Goal: Transaction & Acquisition: Obtain resource

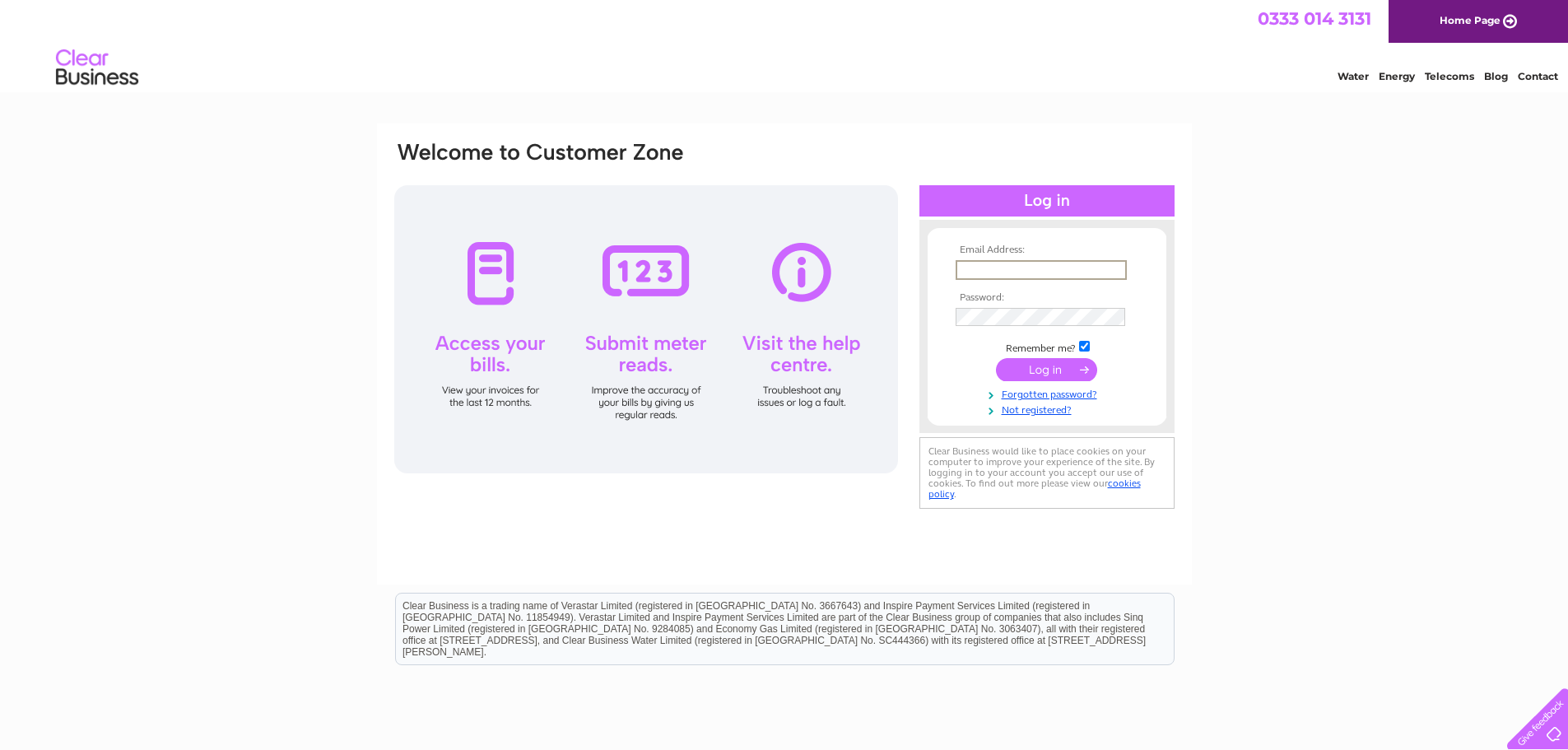
click at [977, 266] on input "text" at bounding box center [1041, 269] width 172 height 20
type input "allander.aggregates@btconnect.com"
click at [1097, 357] on td at bounding box center [1047, 369] width 191 height 31
click at [1084, 366] on input "submit" at bounding box center [1046, 368] width 102 height 23
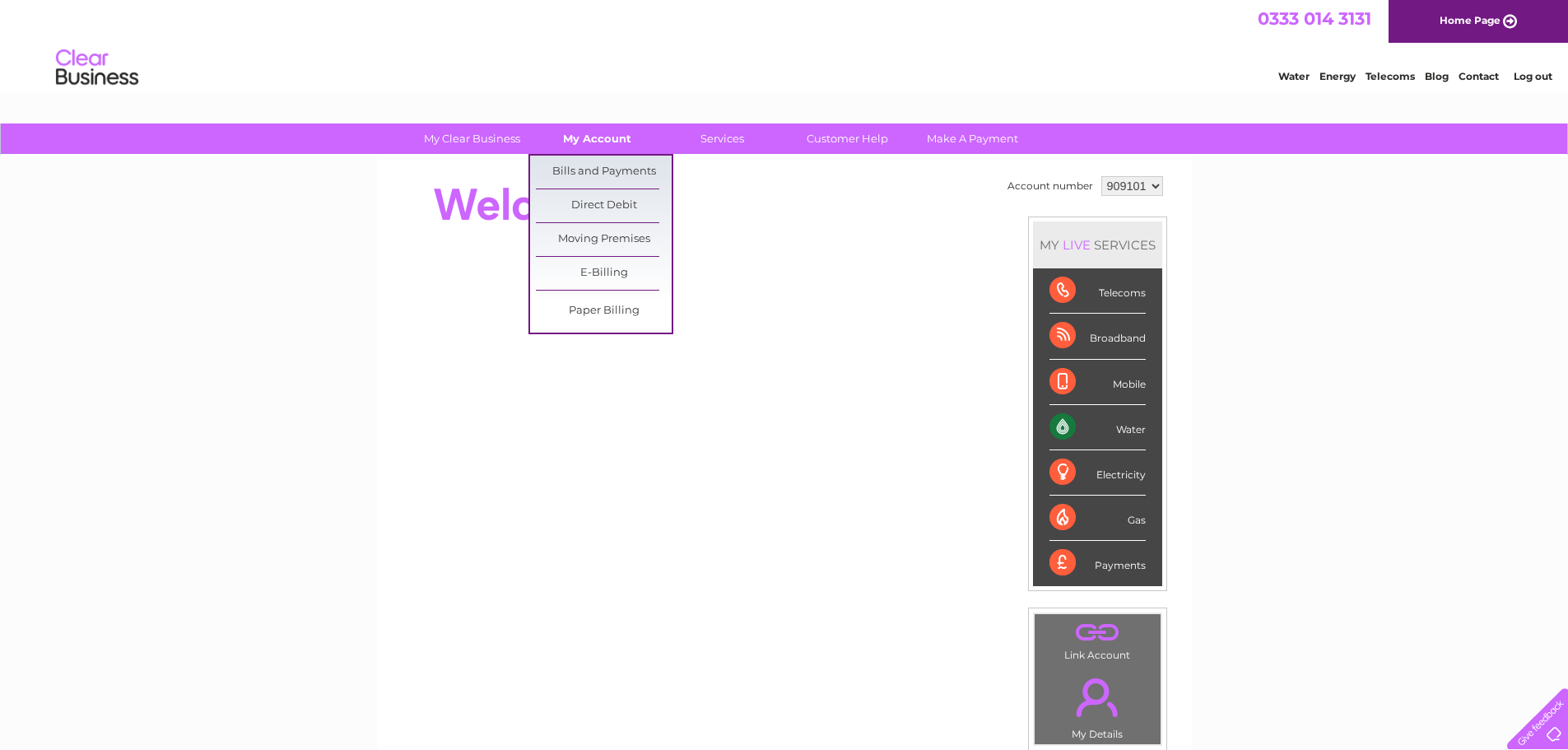
click at [613, 137] on link "My Account" at bounding box center [597, 138] width 136 height 31
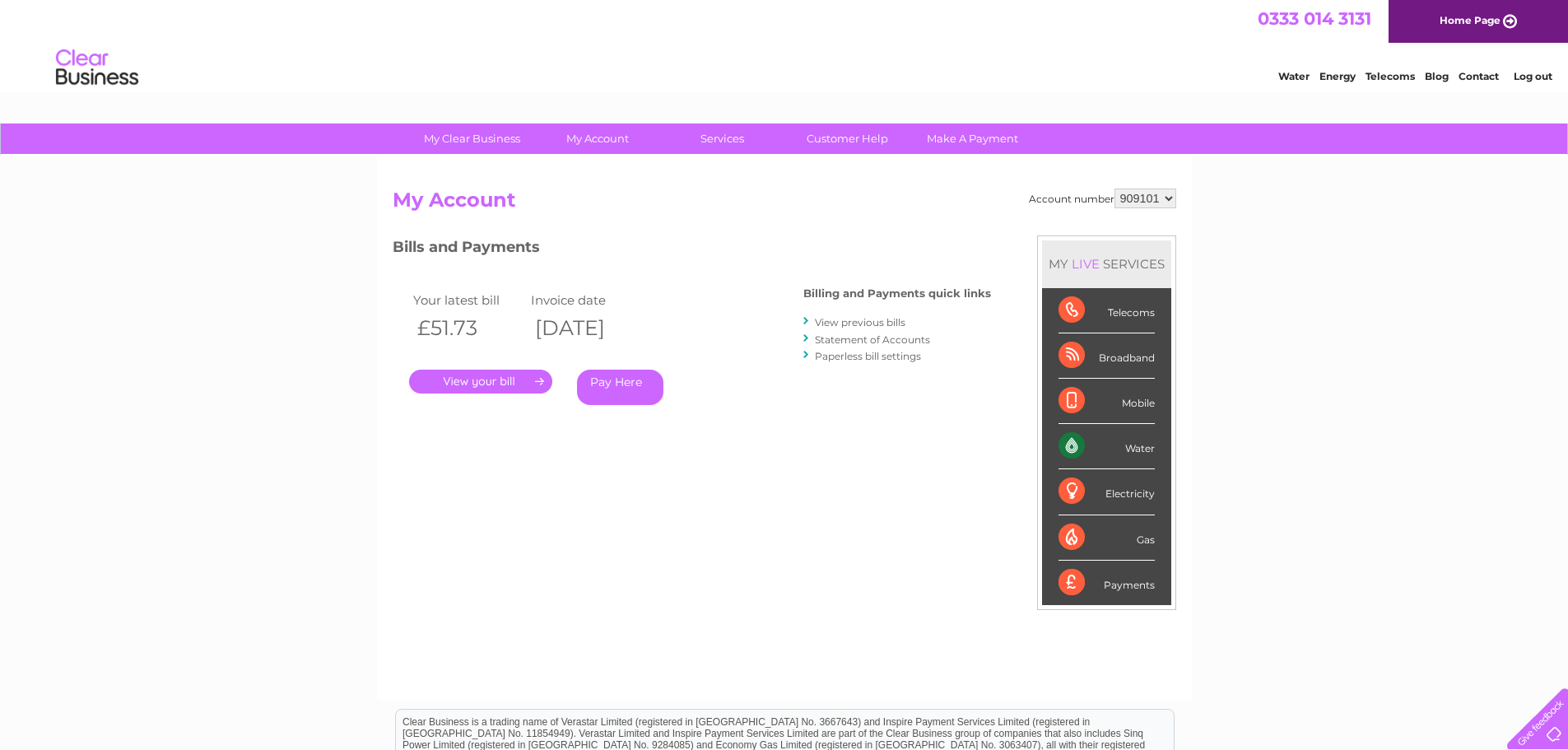
click at [519, 377] on link "." at bounding box center [480, 381] width 143 height 24
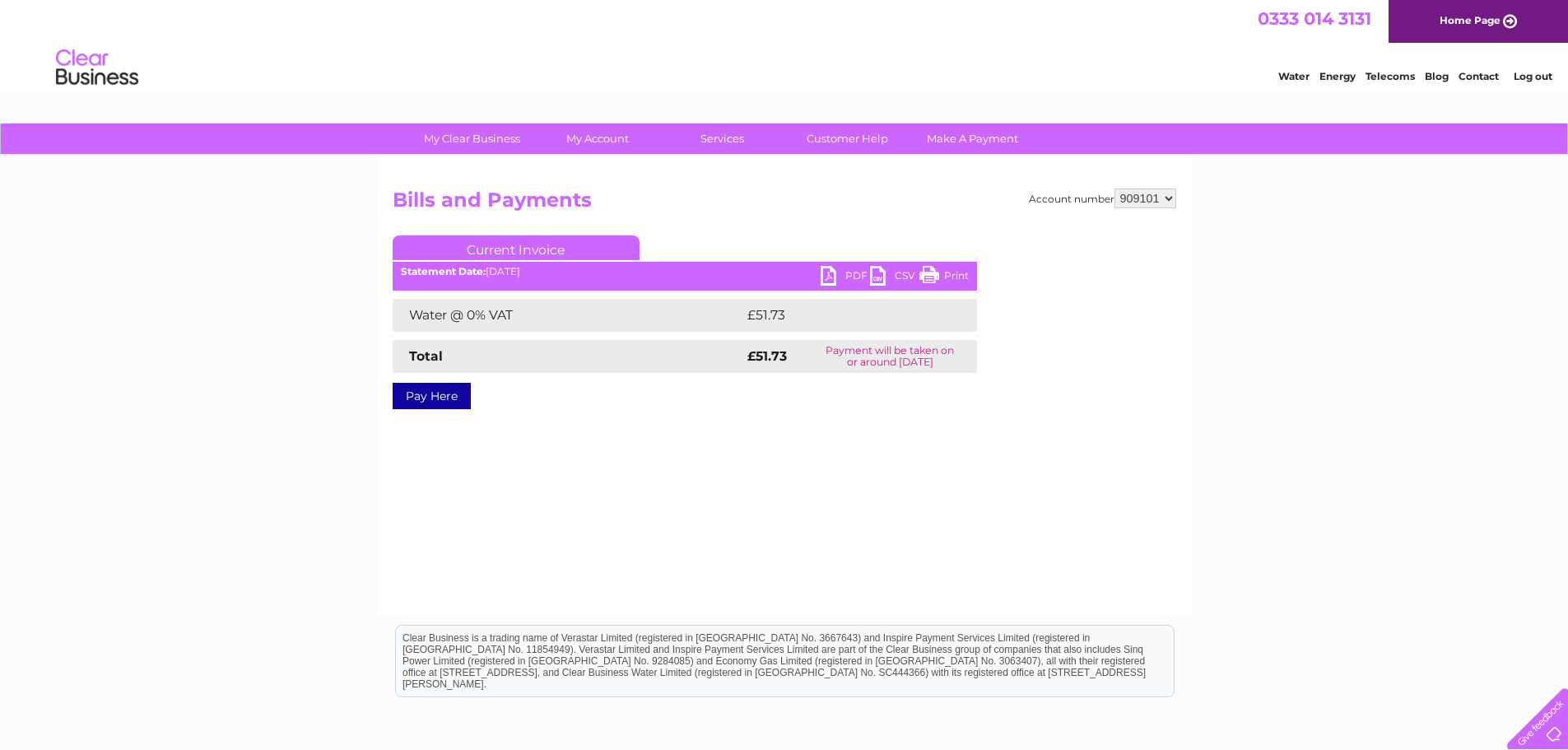
click at [828, 277] on link "PDF" at bounding box center [845, 278] width 49 height 24
click at [1538, 71] on link "Log out" at bounding box center [1533, 76] width 39 height 13
